Goal: Information Seeking & Learning: Learn about a topic

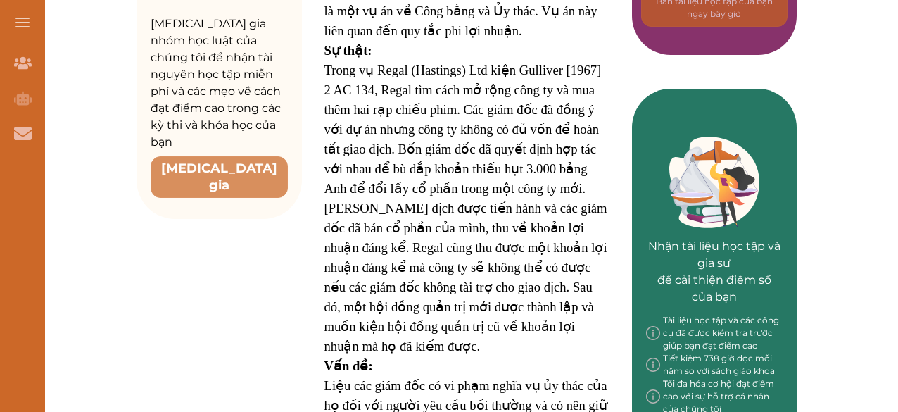
scroll to position [498, 0]
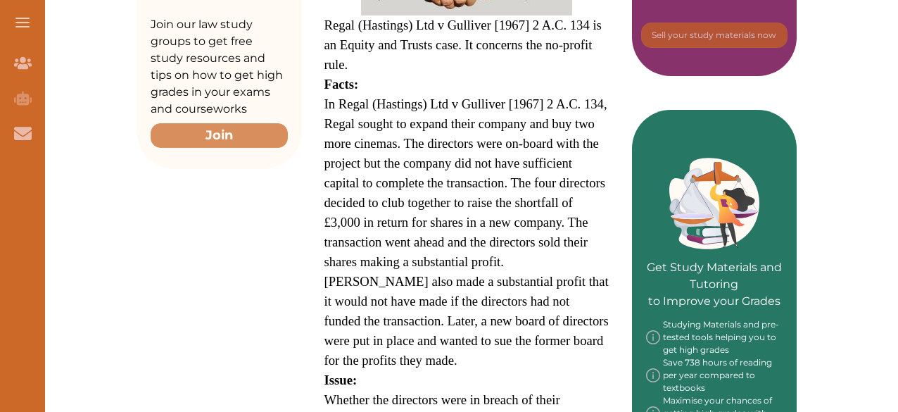
click at [336, 122] on span "In Regal (Hastings) Ltd v Gulliver [1967] 2 A.C. 134, Regal sought to expand th…" at bounding box center [466, 231] width 284 height 271
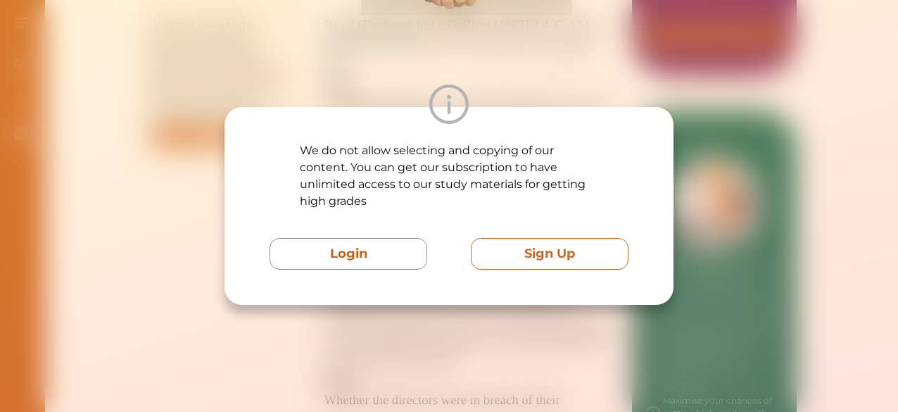
scroll to position [0, 0]
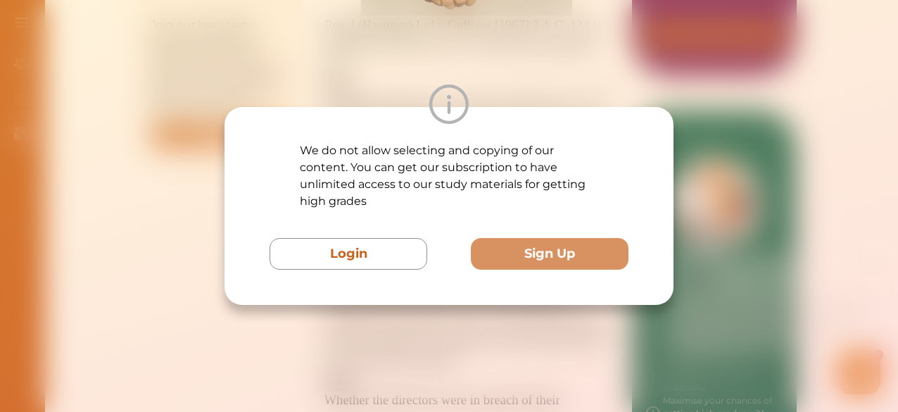
click at [653, 126] on div "We do not allow selecting and copying of our content. You can get our subscript…" at bounding box center [448, 206] width 449 height 198
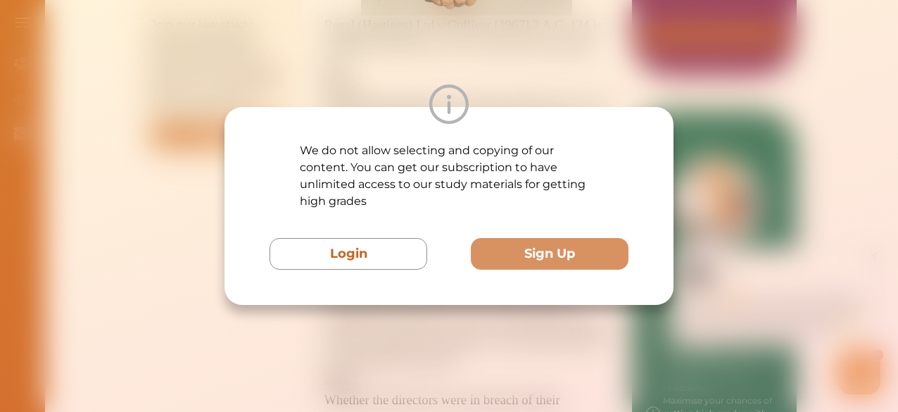
click at [647, 125] on div "We do not allow selecting and copying of our content. You can get our subscript…" at bounding box center [448, 206] width 449 height 198
click at [650, 132] on div "We do not allow selecting and copying of our content. You can get our subscript…" at bounding box center [448, 206] width 449 height 198
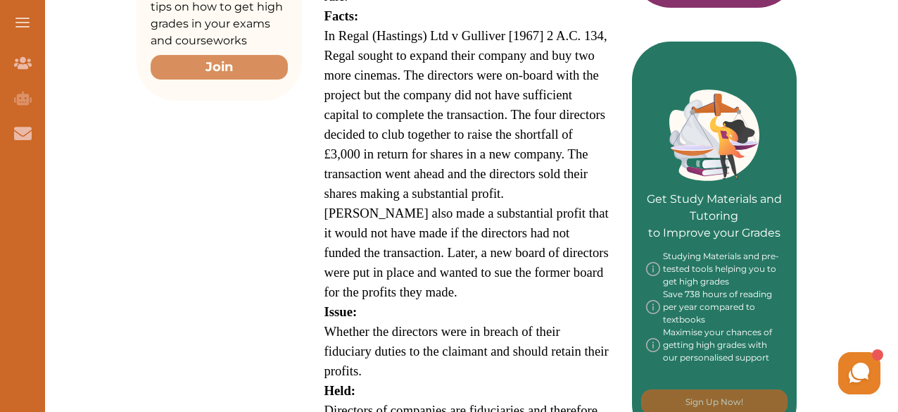
scroll to position [566, 0]
click at [850, 228] on div "Want to secure high grades in Equity Trusts ? We’ve created a FREE checklist fo…" at bounding box center [466, 329] width 863 height 1430
